Goal: Task Accomplishment & Management: Manage account settings

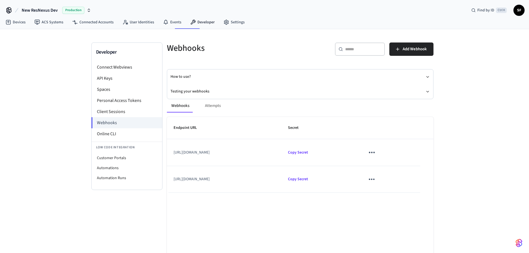
click at [378, 146] on button "sticky table" at bounding box center [371, 152] width 13 height 13
click at [471, 148] on div at bounding box center [266, 126] width 533 height 253
click at [400, 48] on icon "button" at bounding box center [398, 49] width 6 height 6
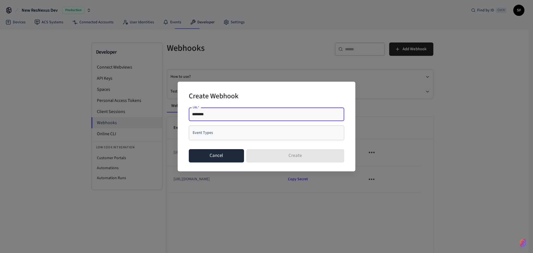
click at [229, 156] on button "Cancel" at bounding box center [216, 155] width 55 height 13
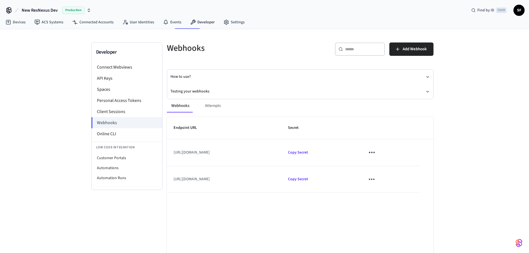
drag, startPoint x: 310, startPoint y: 146, endPoint x: 165, endPoint y: 147, distance: 145.4
click at [167, 147] on td "[URL][DOMAIN_NAME]" at bounding box center [224, 152] width 115 height 27
copy td "[URL][DOMAIN_NAME]"
click at [376, 151] on icon "sticky table" at bounding box center [371, 152] width 9 height 9
click at [416, 178] on li "Delete" at bounding box center [414, 179] width 26 height 15
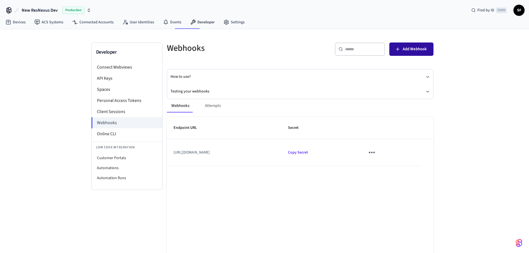
click at [414, 46] on span "Add Webhook" at bounding box center [414, 49] width 24 height 7
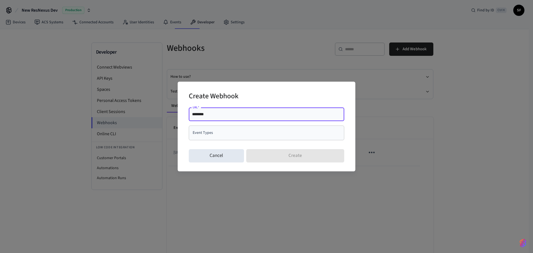
drag, startPoint x: 208, startPoint y: 116, endPoint x: 168, endPoint y: 117, distance: 39.7
click at [168, 117] on div "Create Webhook URL   * ******** URL   * Event Types Event Types Cancel Create" at bounding box center [266, 126] width 533 height 253
type input "**********"
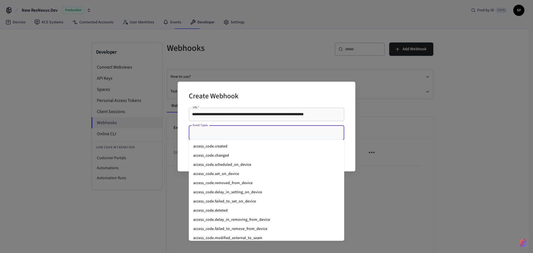
click at [251, 135] on input "Event Types" at bounding box center [262, 133] width 142 height 10
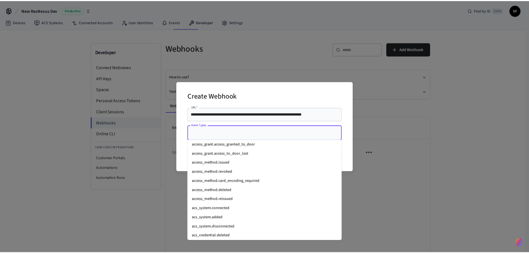
scroll to position [92, 0]
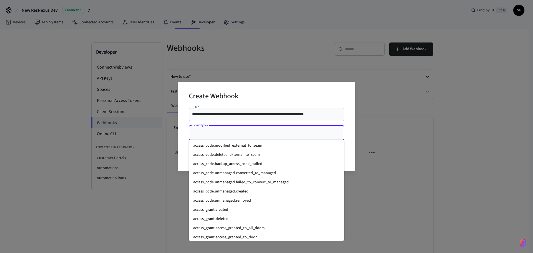
click at [233, 205] on li "access_grant.created" at bounding box center [266, 209] width 155 height 9
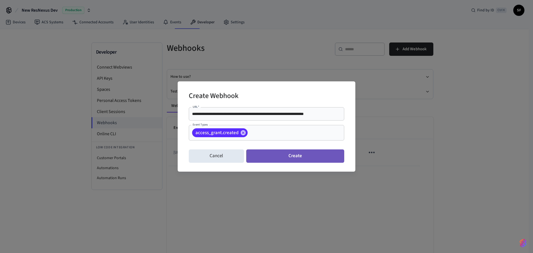
click at [279, 154] on button "Create" at bounding box center [295, 155] width 98 height 13
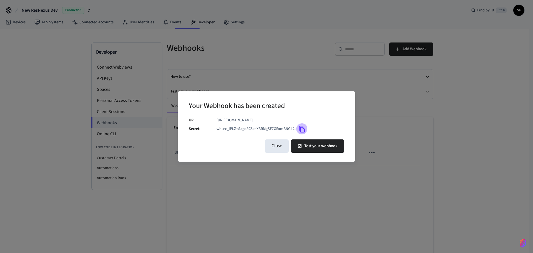
click at [298, 130] on icon "Copy" at bounding box center [301, 128] width 7 height 7
click at [281, 149] on button "Close" at bounding box center [277, 145] width 24 height 13
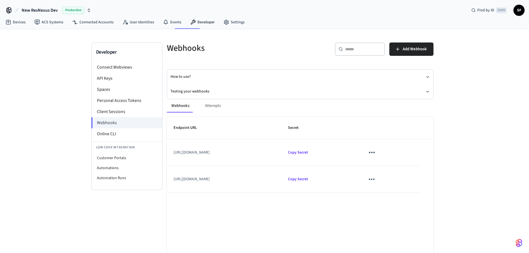
click at [369, 241] on div "Endpoint URL Secret [URL][DOMAIN_NAME] Copy Secret [URL][DOMAIN_NAME] Copy Secr…" at bounding box center [300, 205] width 266 height 177
click at [281, 175] on td "[URL][DOMAIN_NAME]" at bounding box center [224, 179] width 115 height 27
click at [281, 172] on td "[URL][DOMAIN_NAME]" at bounding box center [224, 179] width 115 height 27
drag, startPoint x: 307, startPoint y: 177, endPoint x: 165, endPoint y: 185, distance: 142.1
click at [167, 185] on td "[URL][DOMAIN_NAME]" at bounding box center [224, 179] width 115 height 27
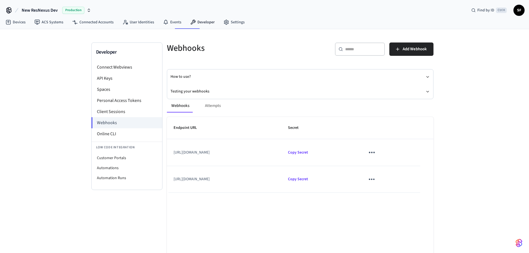
click at [281, 160] on td "[URL][DOMAIN_NAME]" at bounding box center [224, 152] width 115 height 27
drag, startPoint x: 482, startPoint y: 230, endPoint x: 481, endPoint y: 227, distance: 2.8
click at [482, 230] on div "Developer Connect Webviews API Keys Spaces Personal Access Tokens Client Sessio…" at bounding box center [264, 149] width 529 height 240
